Goal: Task Accomplishment & Management: Complete application form

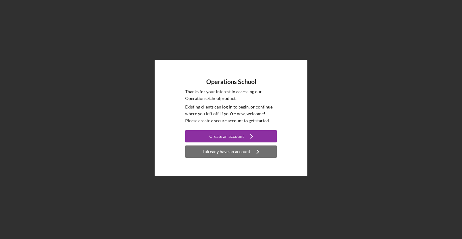
click at [249, 150] on button "I already have an account Icon/Navigate" at bounding box center [231, 151] width 92 height 12
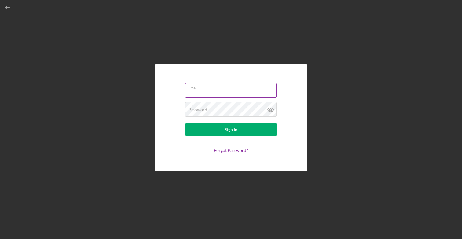
click at [227, 90] on input "Email" at bounding box center [230, 90] width 91 height 15
click at [231, 130] on button "Sign In" at bounding box center [231, 129] width 92 height 12
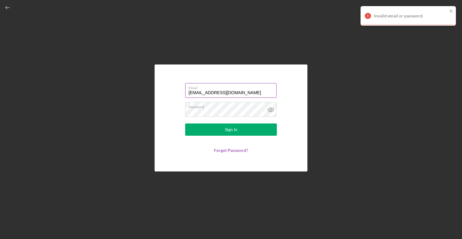
click at [245, 92] on input "[EMAIL_ADDRESS][DOMAIN_NAME]" at bounding box center [230, 90] width 91 height 15
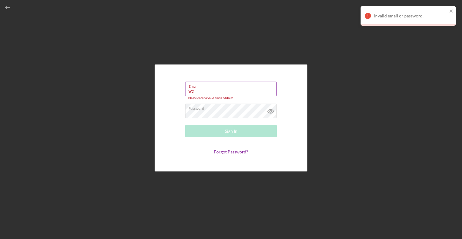
type input "w"
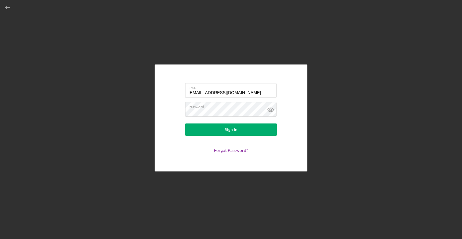
click at [264, 123] on form "Email [EMAIL_ADDRESS][DOMAIN_NAME] Password Sign In Forgot Password?" at bounding box center [231, 118] width 122 height 76
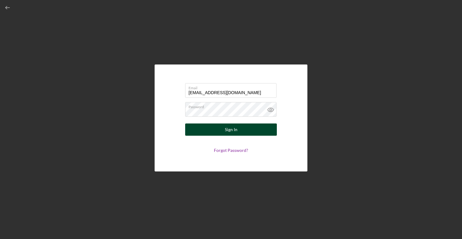
click at [263, 130] on button "Sign In" at bounding box center [231, 129] width 92 height 12
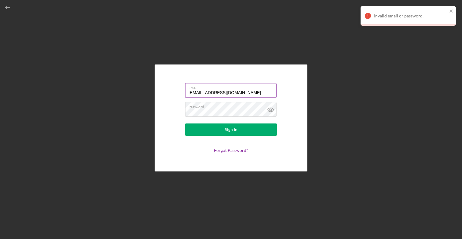
click at [262, 92] on input "[EMAIL_ADDRESS][DOMAIN_NAME]" at bounding box center [230, 90] width 91 height 15
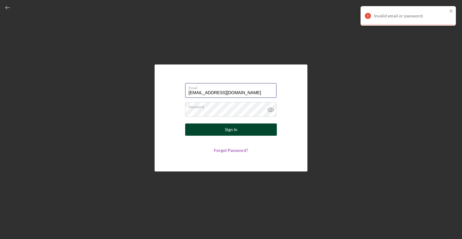
type input "[EMAIL_ADDRESS][DOMAIN_NAME]"
click at [265, 130] on button "Sign In" at bounding box center [231, 129] width 92 height 12
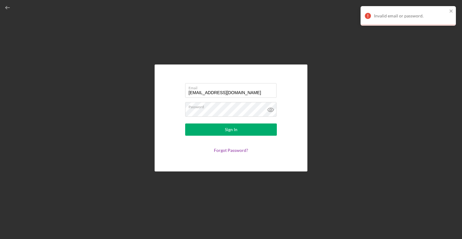
click at [184, 147] on form "Email [EMAIL_ADDRESS][DOMAIN_NAME] Password Sign In Forgot Password?" at bounding box center [231, 118] width 122 height 76
click at [9, 8] on icon "button" at bounding box center [8, 8] width 14 height 14
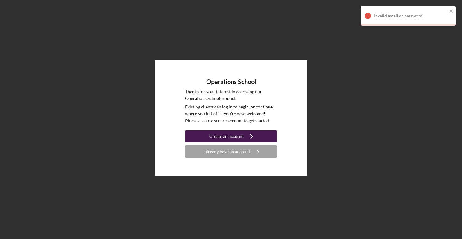
click at [213, 135] on div "Create an account" at bounding box center [226, 136] width 35 height 12
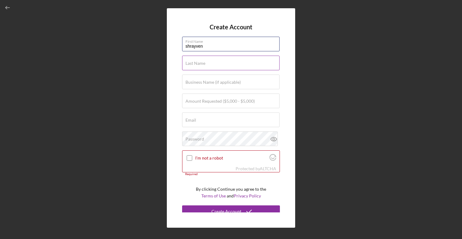
type input "shrayven"
type input "[PERSON_NAME]"
click at [219, 91] on form "Create Account First Name shrayven Last Name [PERSON_NAME] Business Name (if ap…" at bounding box center [231, 118] width 98 height 189
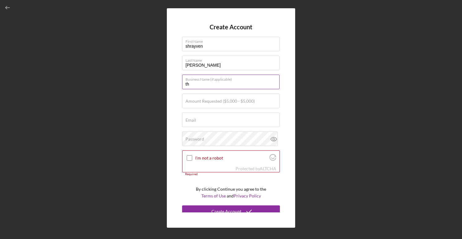
type input "t"
type input "The puppy bar llc"
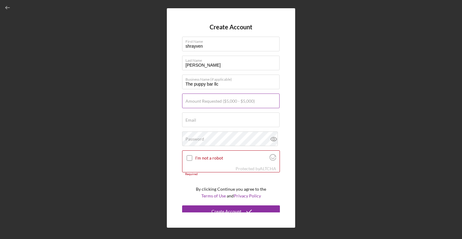
click at [214, 104] on label "Amount Requested ($5,000 - $5,000)" at bounding box center [219, 101] width 69 height 5
click at [214, 104] on input "Amount Requested ($5,000 - $5,000)" at bounding box center [230, 100] width 97 height 15
type input "$5,000"
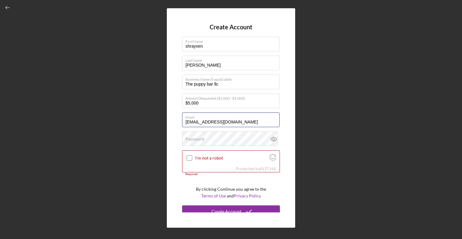
type input "[EMAIL_ADDRESS][DOMAIN_NAME]"
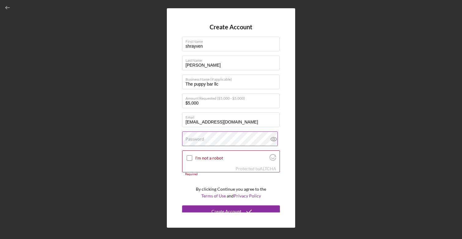
click at [230, 137] on div "Password" at bounding box center [231, 138] width 98 height 15
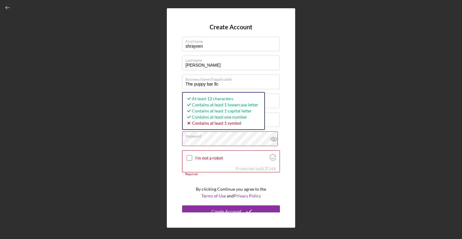
click at [274, 140] on icon at bounding box center [273, 138] width 15 height 15
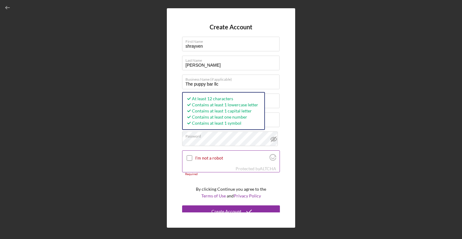
click at [189, 156] on input "I'm not a robot" at bounding box center [189, 157] width 5 height 5
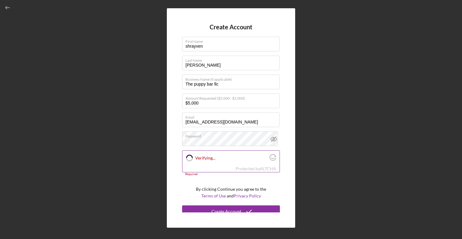
checkbox input "true"
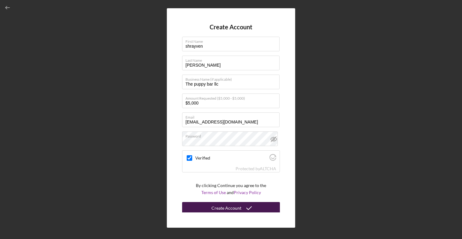
click at [218, 207] on div "Create Account" at bounding box center [226, 208] width 30 height 12
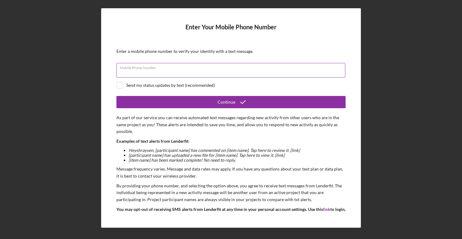
click at [204, 71] on input "Mobile Phone Number" at bounding box center [230, 70] width 229 height 15
type input "[PHONE_NUMBER]"
click at [121, 85] on input "checkbox" at bounding box center [120, 85] width 6 height 6
checkbox input "true"
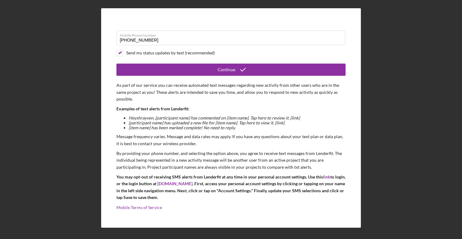
scroll to position [32, 0]
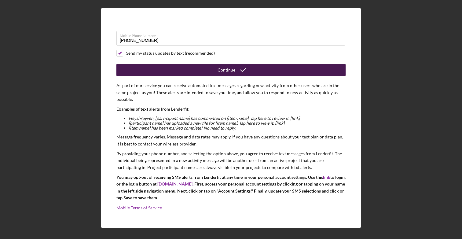
click at [196, 70] on button "Continue" at bounding box center [230, 70] width 229 height 12
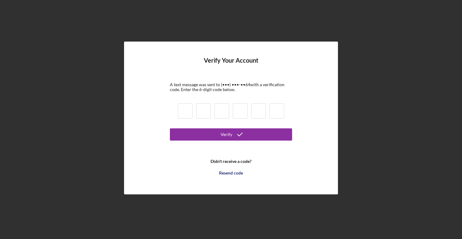
click at [187, 110] on input at bounding box center [185, 110] width 15 height 15
type input "1"
type input "6"
type input "1"
type input "7"
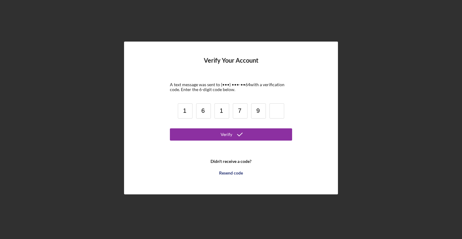
type input "9"
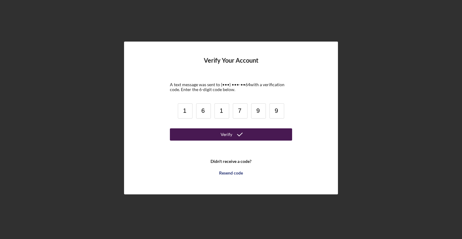
type input "9"
click at [210, 134] on button "Verify" at bounding box center [231, 134] width 122 height 12
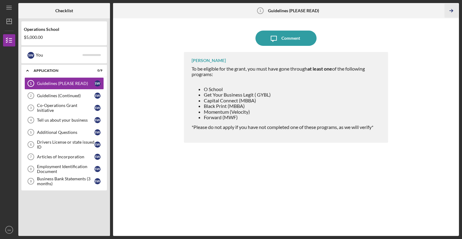
click at [451, 13] on icon "Icon/Table Pagination Arrow" at bounding box center [451, 11] width 14 height 14
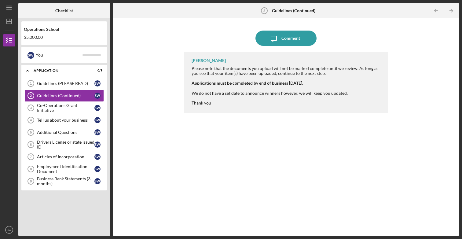
click at [451, 12] on icon "Icon/Table Pagination Arrow" at bounding box center [451, 11] width 14 height 14
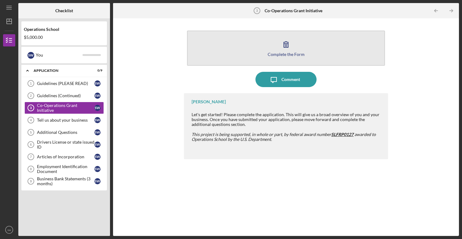
click at [291, 51] on icon "button" at bounding box center [285, 44] width 15 height 15
